Goal: Transaction & Acquisition: Book appointment/travel/reservation

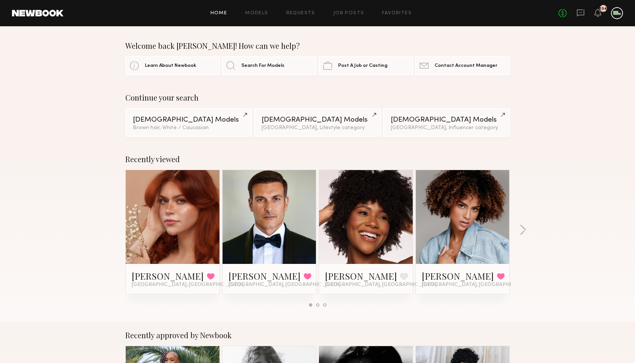
click at [614, 15] on div at bounding box center [617, 13] width 12 height 12
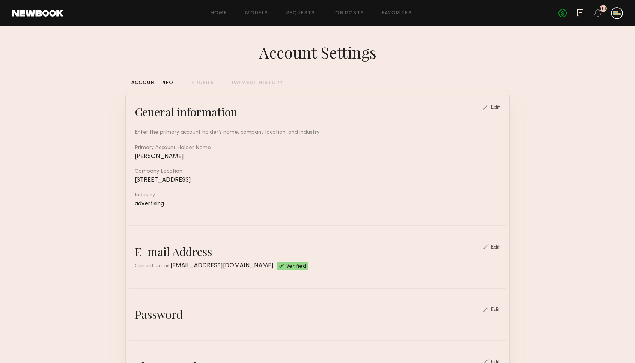
click at [581, 15] on icon at bounding box center [581, 12] width 8 height 7
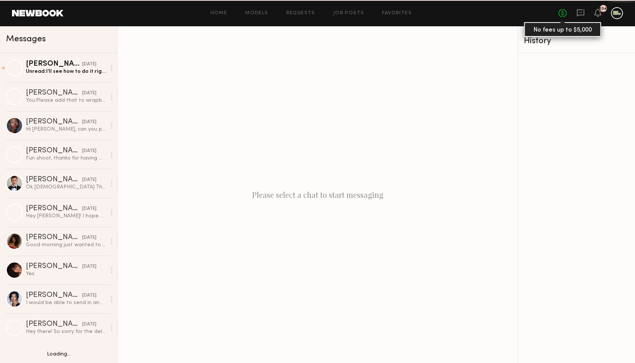
click at [564, 14] on link "No fees up to $5,000" at bounding box center [563, 13] width 8 height 8
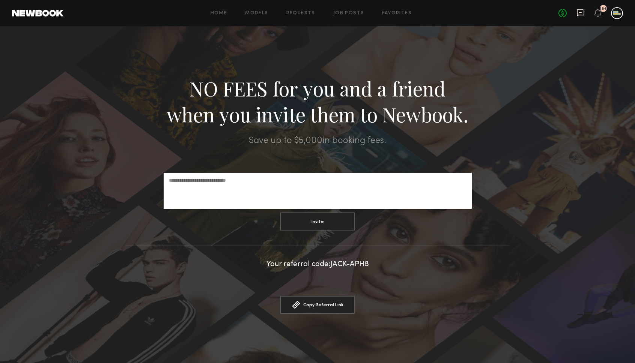
click at [581, 14] on icon at bounding box center [581, 12] width 8 height 7
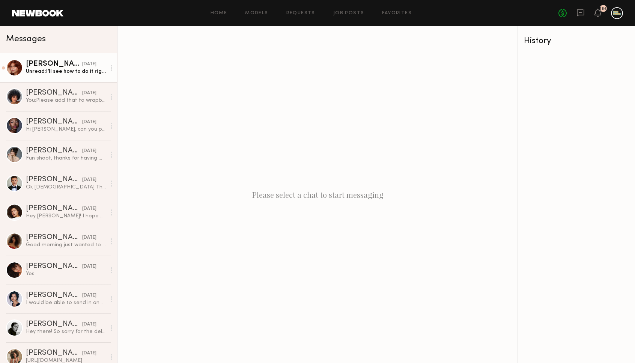
click at [68, 79] on link "Polly R. 09/18/2025 Unread: I’ll see how to do it right when I get home in abou…" at bounding box center [58, 67] width 117 height 29
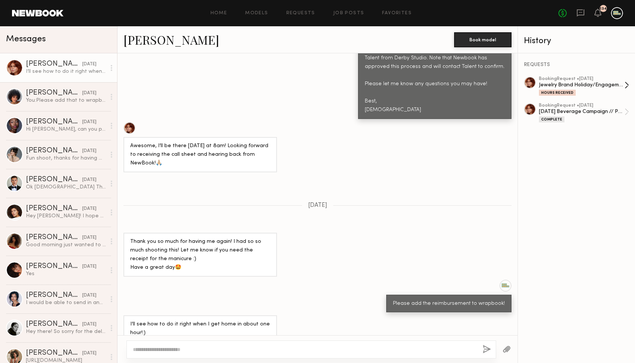
click at [572, 89] on div "booking Request • 09/09/2025 Jewelry Brand Holiday/Engagement Campaign Hours Re…" at bounding box center [582, 86] width 86 height 19
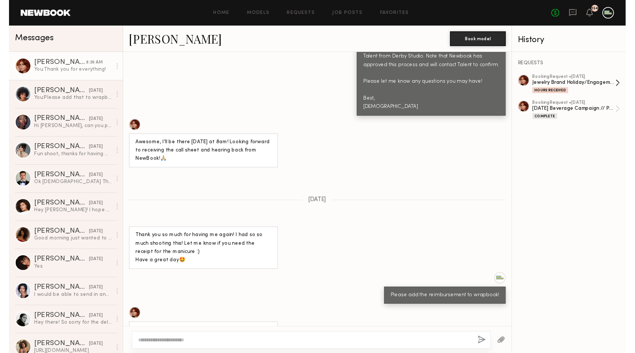
scroll to position [698, 0]
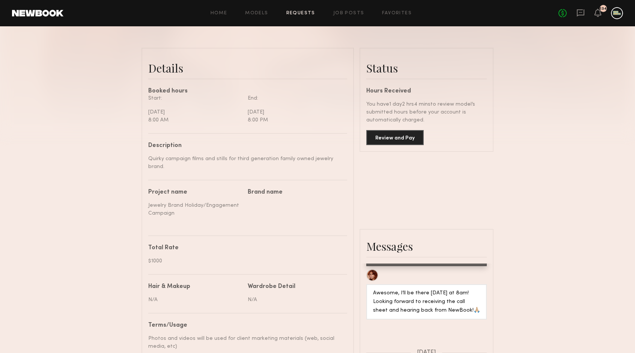
scroll to position [167, 0]
click at [400, 137] on button "Review and Pay" at bounding box center [395, 137] width 57 height 15
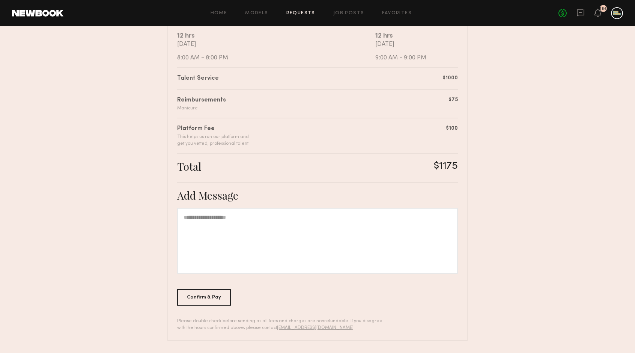
click at [232, 233] on div at bounding box center [317, 241] width 281 height 66
click at [195, 298] on div "Confirm & Pay" at bounding box center [204, 297] width 54 height 17
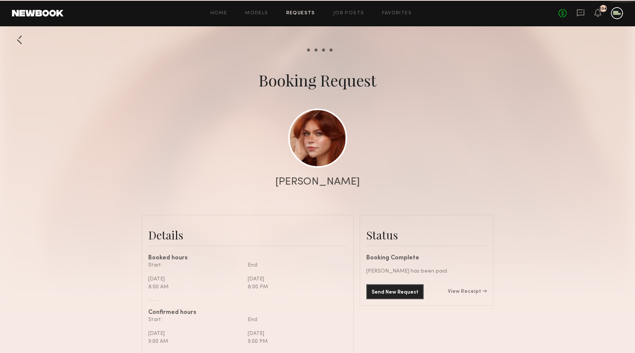
scroll to position [729, 0]
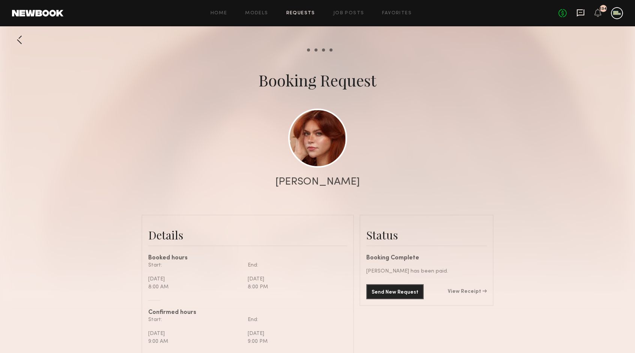
click at [582, 9] on icon at bounding box center [581, 13] width 8 height 8
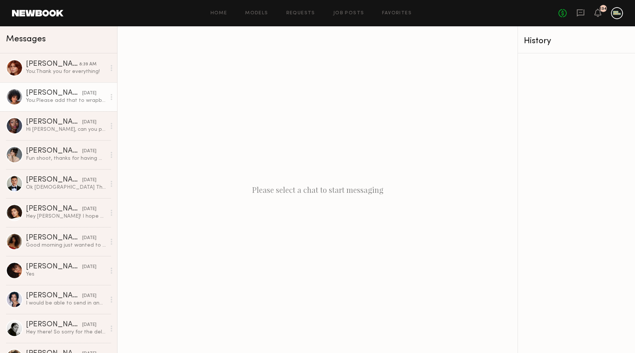
click at [39, 96] on div "[PERSON_NAME]" at bounding box center [54, 93] width 56 height 8
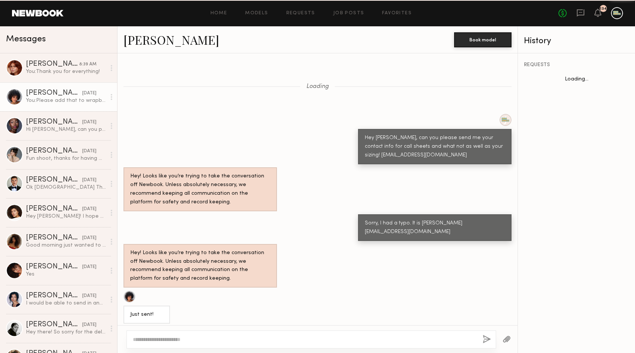
scroll to position [730, 0]
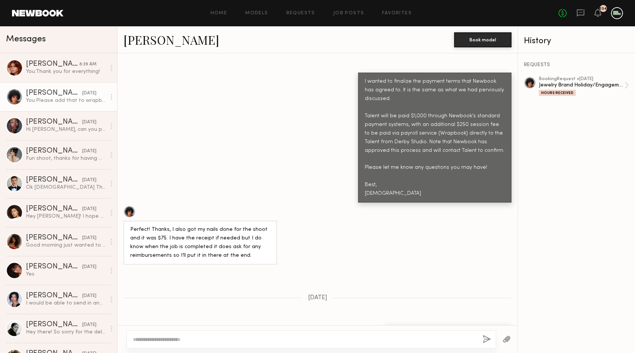
click at [541, 39] on div "History" at bounding box center [576, 41] width 105 height 9
click at [144, 41] on link "[PERSON_NAME]" at bounding box center [172, 40] width 96 height 16
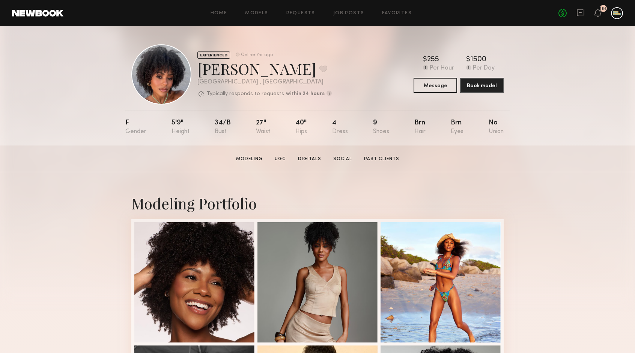
click at [558, 13] on div "Home Models Requests Job Posts Favorites Sign Out" at bounding box center [310, 13] width 495 height 5
click at [567, 11] on div "No fees up to $5,000 134" at bounding box center [591, 13] width 65 height 12
click at [581, 11] on icon at bounding box center [581, 13] width 8 height 8
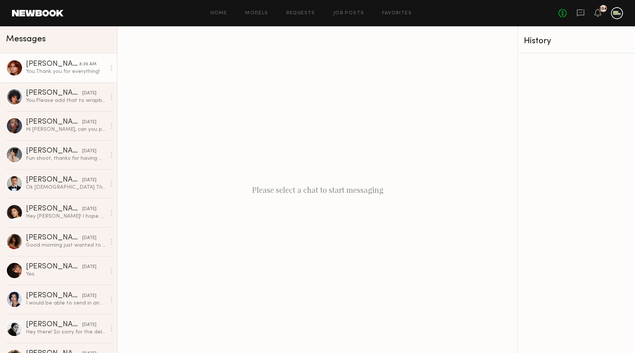
click at [49, 78] on link "Polly R. 8:39 AM You: Thank you for everything!" at bounding box center [58, 67] width 117 height 29
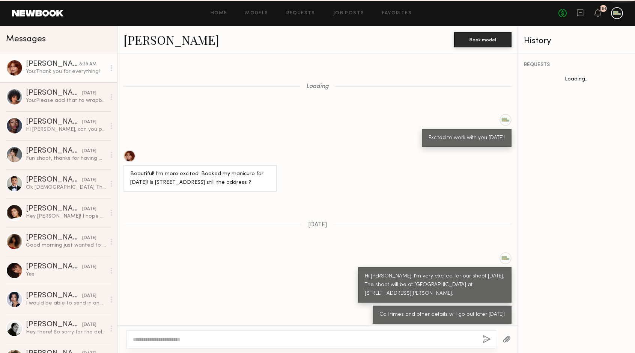
scroll to position [488, 0]
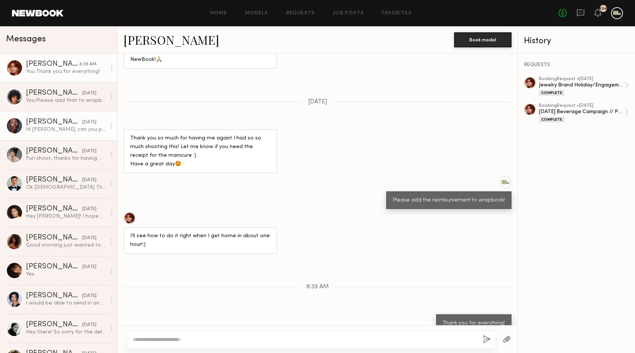
click at [42, 116] on link "Chanise F. 09/18/2025 Hi Jack, can you please send me the pictures from Alani L…" at bounding box center [58, 125] width 117 height 29
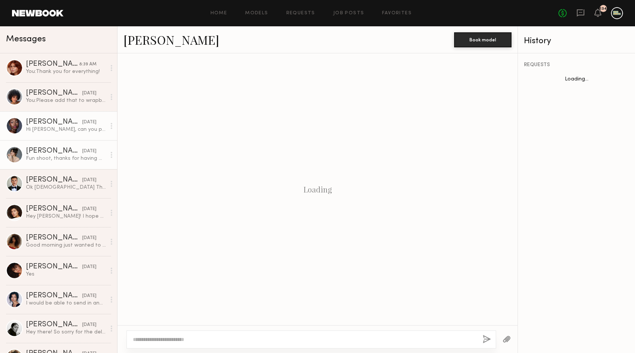
click at [60, 158] on div "Fun shoot, thanks for having me!" at bounding box center [66, 158] width 80 height 7
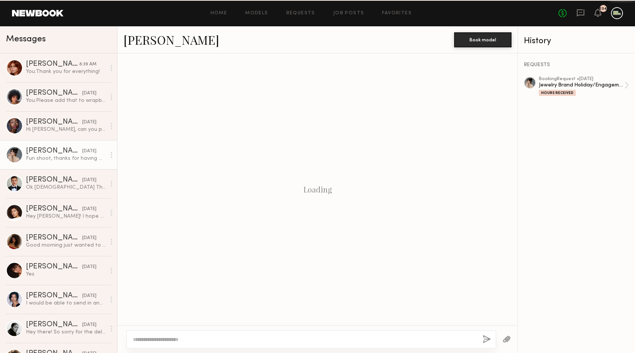
scroll to position [736, 0]
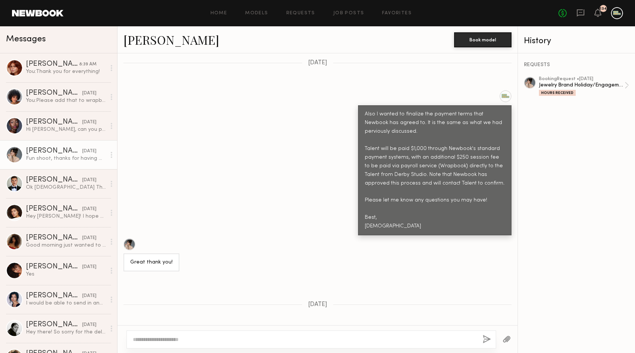
drag, startPoint x: 60, startPoint y: 158, endPoint x: 106, endPoint y: 156, distance: 46.2
click at [555, 83] on div "Jewelry Brand Holiday/Engagement Campaign" at bounding box center [582, 84] width 86 height 7
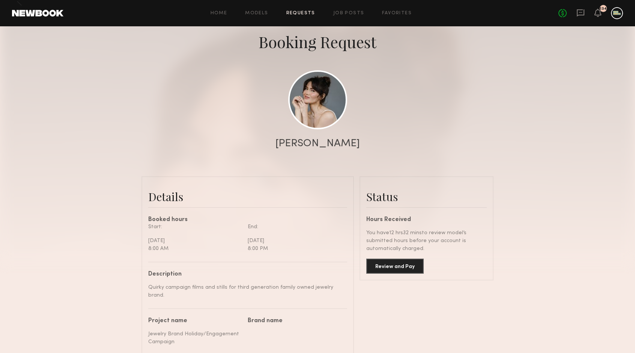
scroll to position [193, 0]
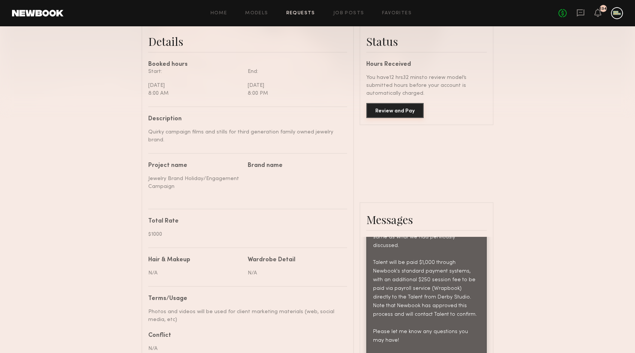
click at [395, 110] on button "Review and Pay" at bounding box center [395, 110] width 57 height 15
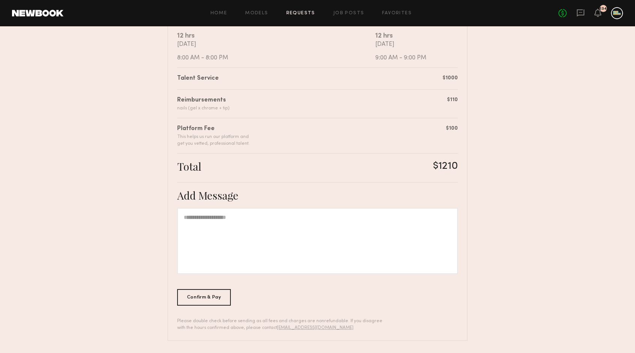
scroll to position [155, 0]
click at [198, 294] on div "Confirm & Pay" at bounding box center [204, 297] width 54 height 17
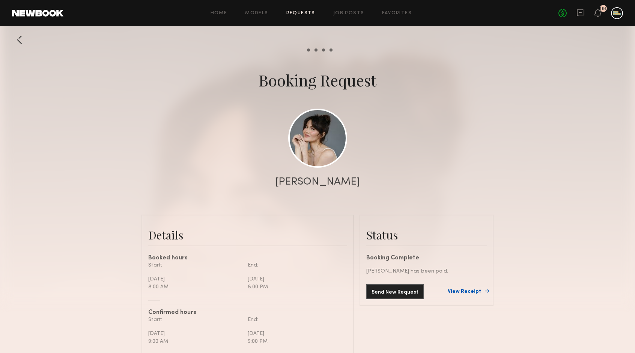
click at [468, 293] on link "View Receipt" at bounding box center [467, 291] width 39 height 5
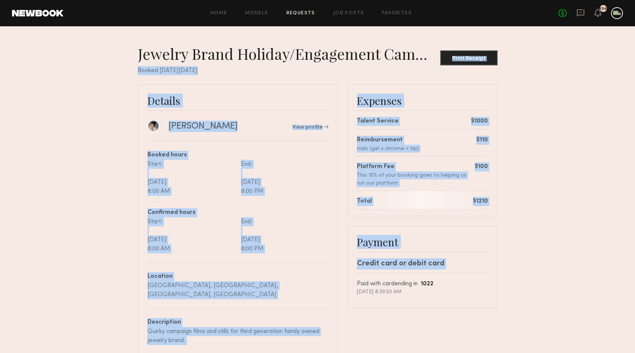
drag, startPoint x: 517, startPoint y: 284, endPoint x: 513, endPoint y: 43, distance: 241.1
click at [513, 43] on div "Jewelry Brand Holiday/Engagement Campaign Print Receipt Booked on Monday, Sep, …" at bounding box center [317, 225] width 635 height 398
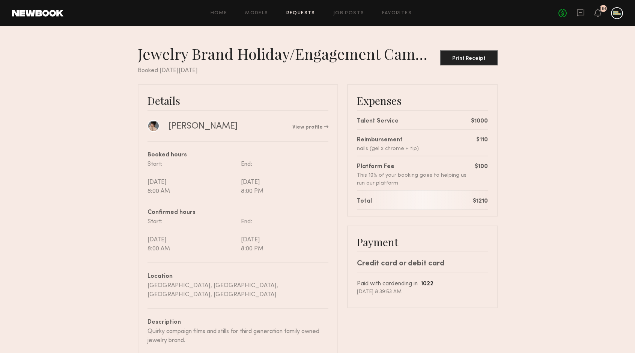
click at [531, 74] on nb-booking-receipt "Jewelry Brand Holiday/Engagement Campaign Print Receipt Booked on Monday, Sep, …" at bounding box center [317, 223] width 635 height 359
click at [467, 57] on div "Print Receipt" at bounding box center [469, 58] width 51 height 5
click at [474, 59] on div "Print Receipt" at bounding box center [469, 58] width 51 height 5
click at [463, 56] on div "Print Receipt" at bounding box center [469, 58] width 51 height 5
click at [472, 59] on div "Print Receipt" at bounding box center [469, 58] width 51 height 5
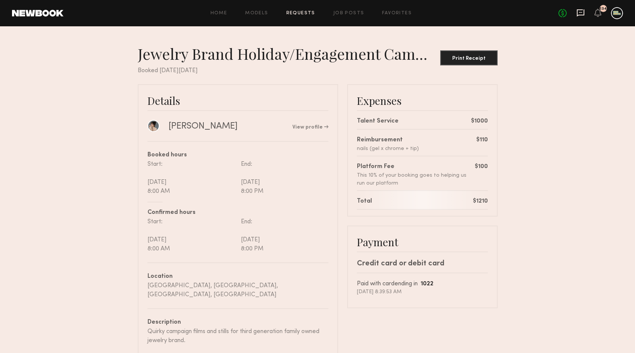
drag, startPoint x: 421, startPoint y: 22, endPoint x: 583, endPoint y: 10, distance: 162.6
click at [583, 10] on header "Home Models Requests Job Posts Favorites Sign Out No fees up to $5,000 134" at bounding box center [317, 13] width 635 height 26
click at [582, 15] on icon at bounding box center [581, 12] width 8 height 7
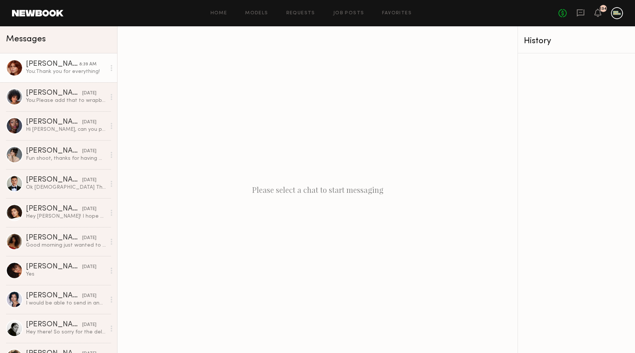
click at [74, 69] on div "You: Thank you for everything!" at bounding box center [66, 71] width 80 height 7
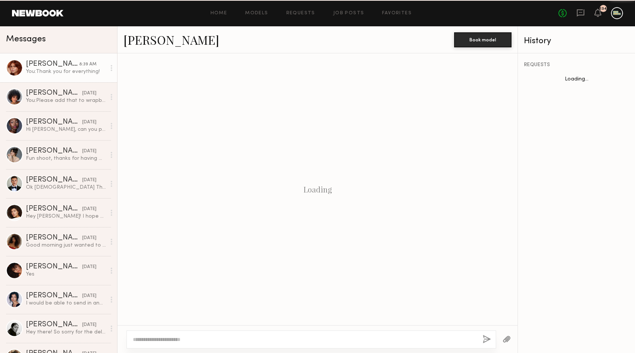
scroll to position [488, 0]
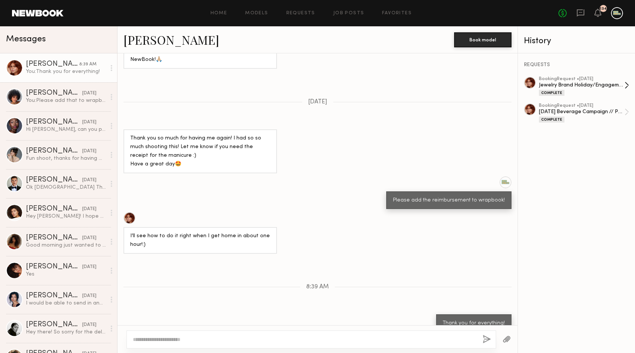
click at [569, 87] on div "Jewelry Brand Holiday/Engagement Campaign" at bounding box center [582, 84] width 86 height 7
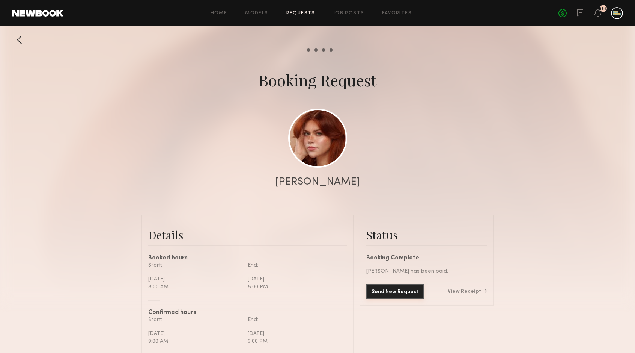
scroll to position [781, 0]
click at [465, 286] on div "Send New Request View Receipt" at bounding box center [427, 291] width 121 height 15
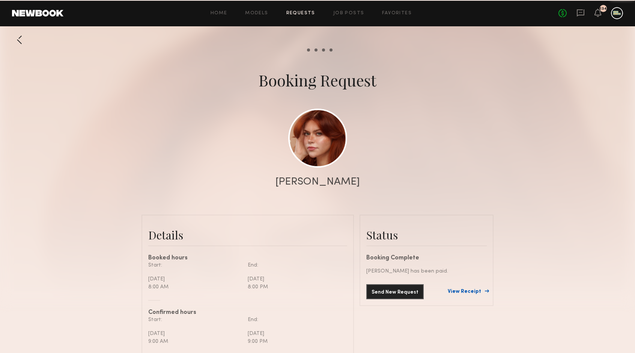
click at [466, 290] on link "View Receipt" at bounding box center [467, 291] width 39 height 5
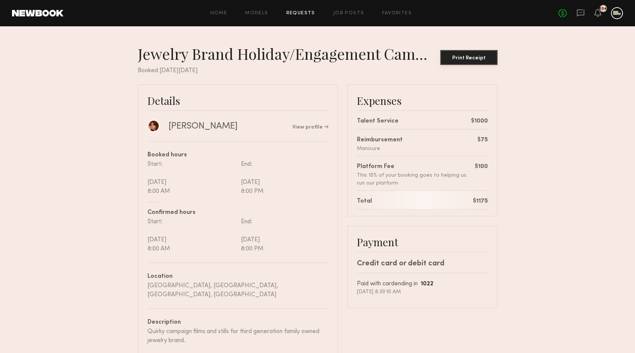
click at [462, 59] on div "Print Receipt" at bounding box center [469, 58] width 51 height 5
click at [578, 13] on icon at bounding box center [581, 12] width 8 height 7
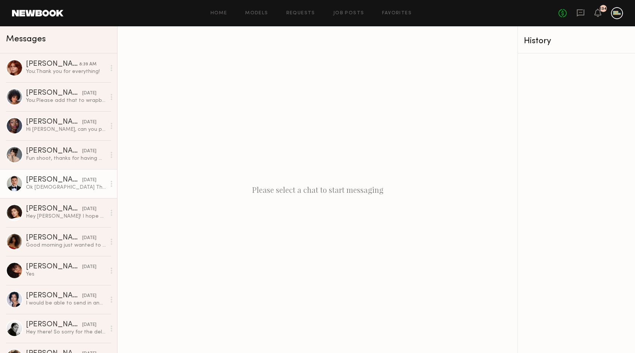
click at [42, 185] on div "Ok [DEMOGRAPHIC_DATA] Thank you" at bounding box center [66, 187] width 80 height 7
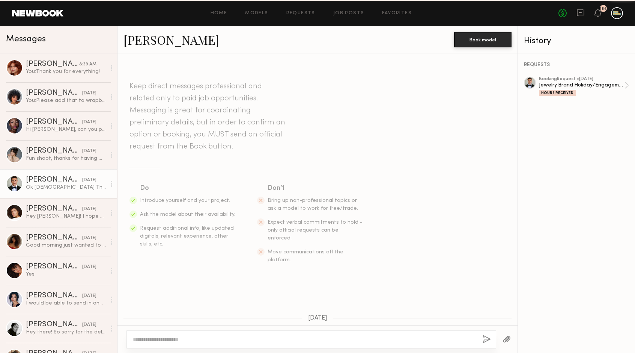
scroll to position [581, 0]
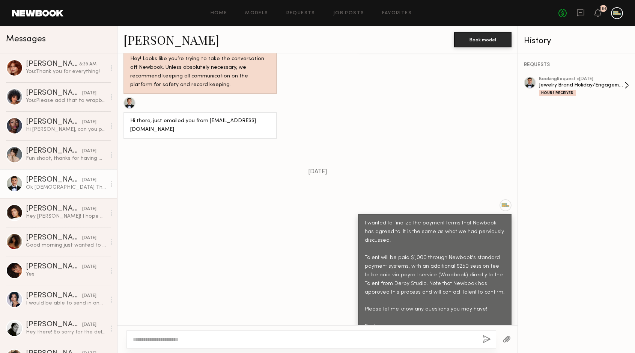
click at [581, 82] on div "Jewelry Brand Holiday/Engagement Campaign" at bounding box center [582, 84] width 86 height 7
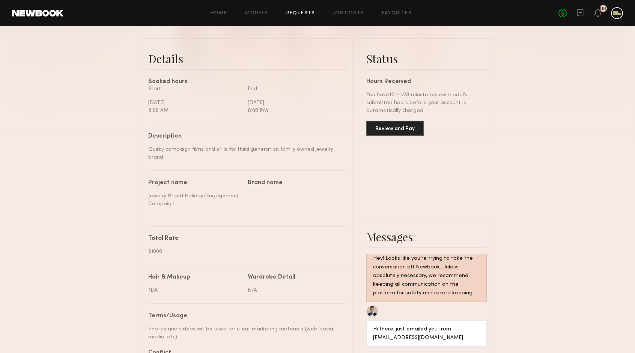
scroll to position [177, 0]
click at [395, 126] on button "Review and Pay" at bounding box center [395, 127] width 57 height 15
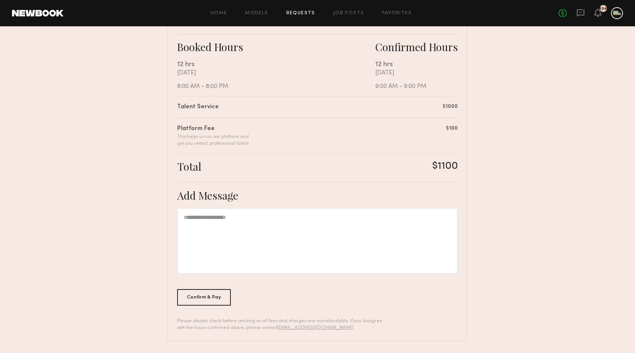
scroll to position [127, 0]
click at [205, 293] on div "Confirm & Pay" at bounding box center [204, 297] width 54 height 17
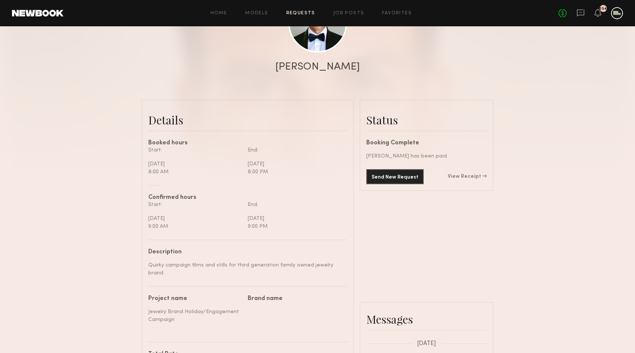
scroll to position [61, 0]
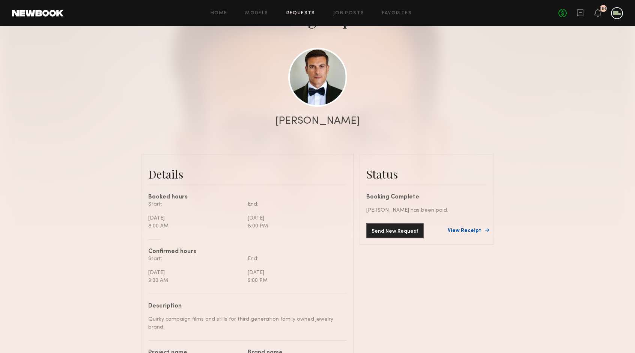
click at [469, 229] on link "View Receipt" at bounding box center [467, 230] width 39 height 5
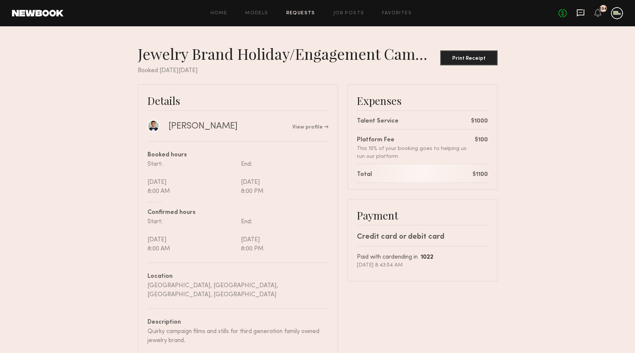
click at [579, 14] on icon at bounding box center [581, 13] width 8 height 8
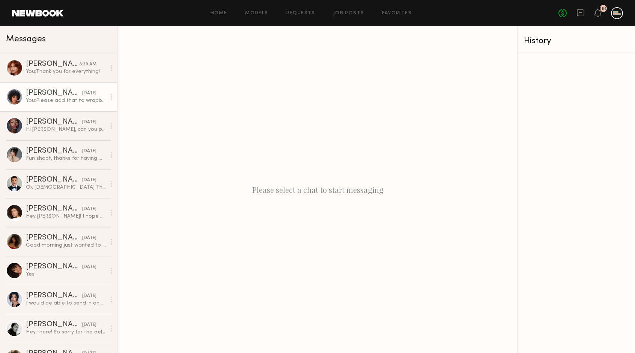
click at [47, 90] on div "Neyah K." at bounding box center [54, 93] width 56 height 8
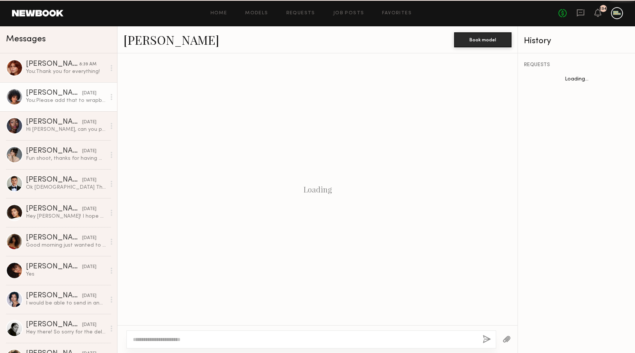
scroll to position [730, 0]
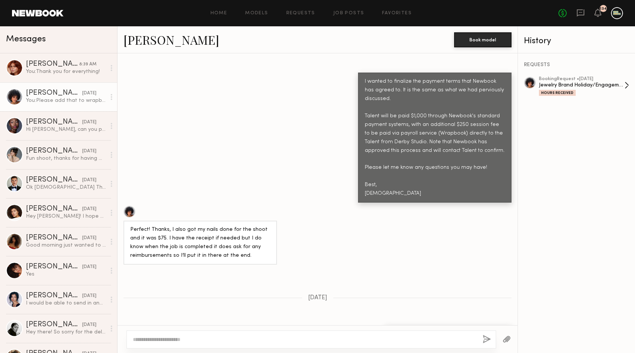
click at [563, 84] on div "Jewelry Brand Holiday/Engagement Campaign" at bounding box center [582, 84] width 86 height 7
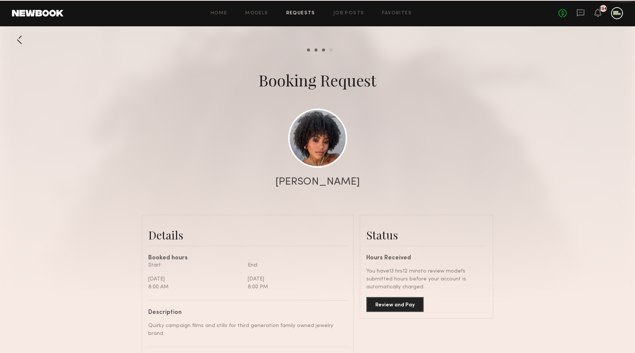
scroll to position [851, 0]
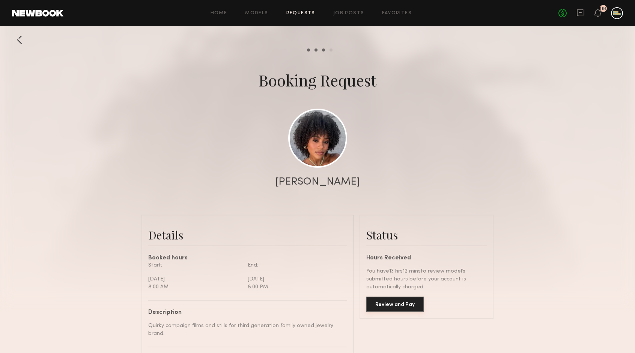
click at [394, 307] on button "Review and Pay" at bounding box center [395, 303] width 57 height 15
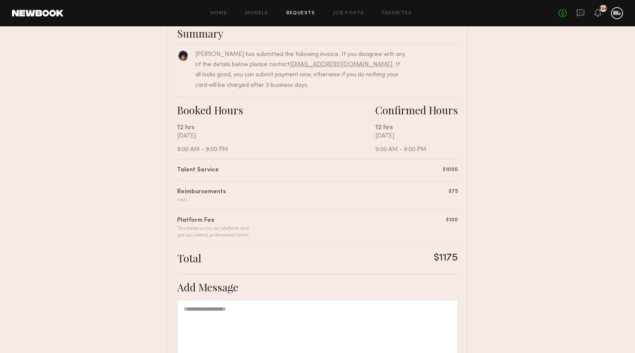
scroll to position [155, 0]
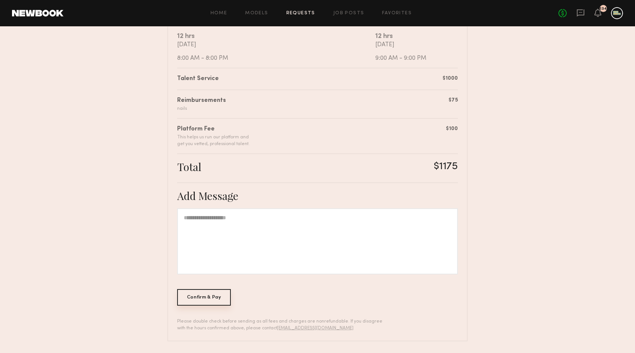
click at [200, 298] on div "Confirm & Pay" at bounding box center [204, 297] width 54 height 17
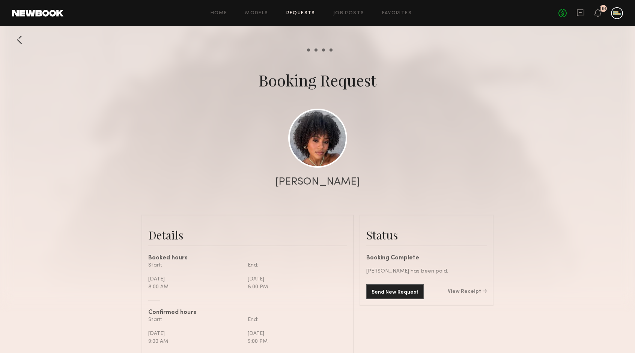
scroll to position [2, 0]
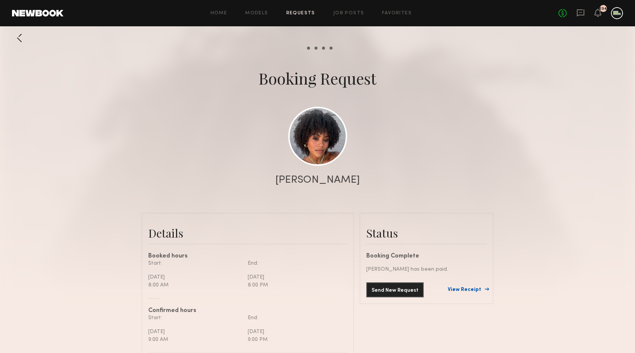
click at [468, 289] on link "View Receipt" at bounding box center [467, 289] width 39 height 5
